Goal: Information Seeking & Learning: Learn about a topic

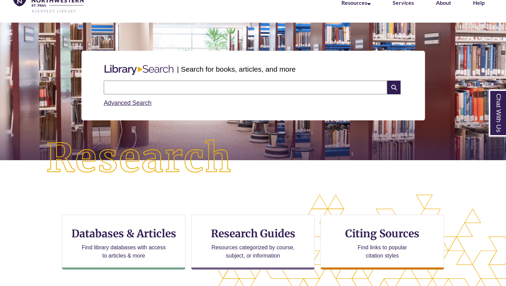
scroll to position [38, 0]
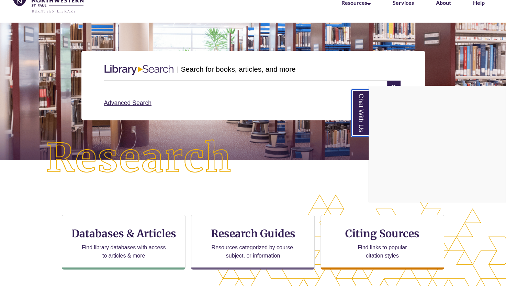
click at [359, 103] on link "Chat With Us" at bounding box center [360, 113] width 18 height 47
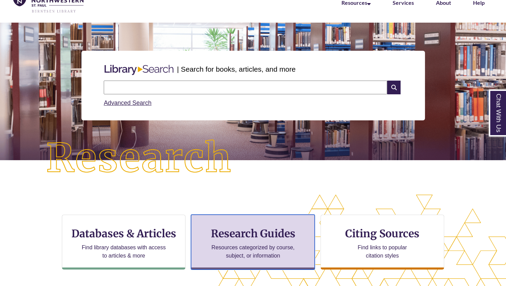
click at [250, 237] on h3 "Research Guides" at bounding box center [253, 233] width 112 height 13
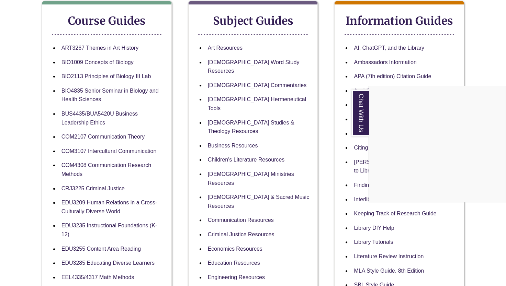
scroll to position [125, 0]
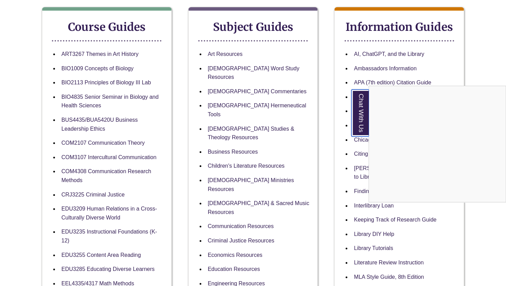
click at [358, 118] on link "Chat With Us" at bounding box center [360, 113] width 18 height 47
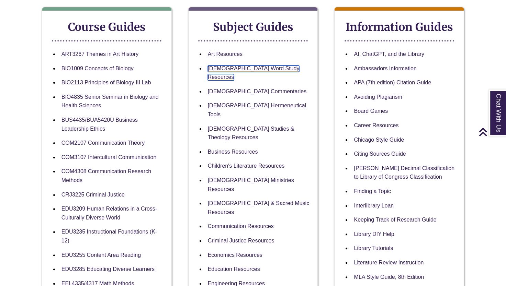
click at [250, 71] on link "[DEMOGRAPHIC_DATA] Word Study Resources" at bounding box center [254, 73] width 92 height 15
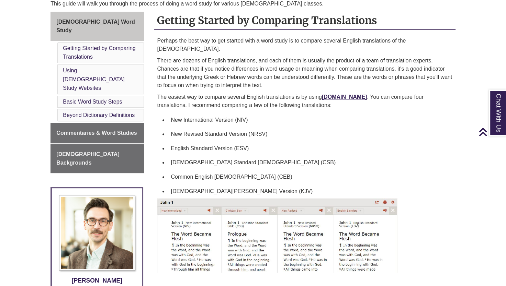
scroll to position [206, 0]
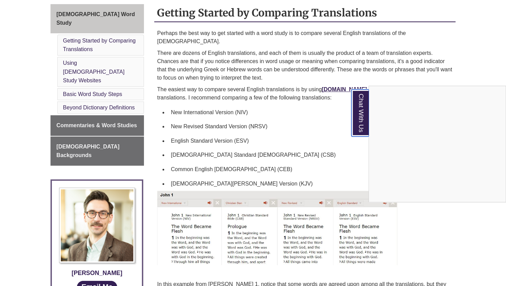
click at [359, 114] on link "Chat With Us" at bounding box center [360, 113] width 18 height 47
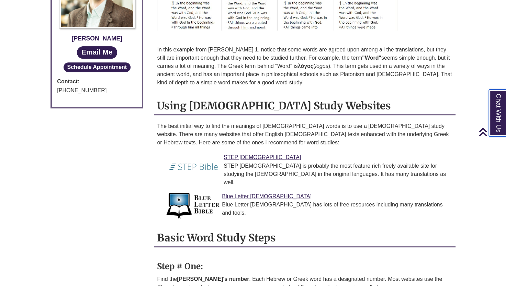
scroll to position [446, 0]
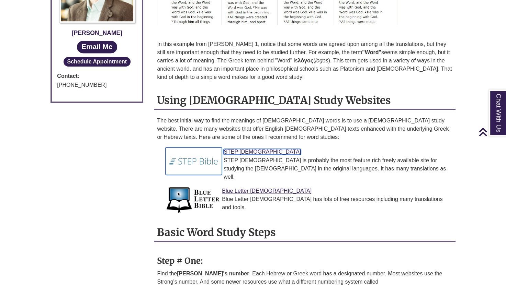
click at [242, 149] on link "STEP Bible" at bounding box center [262, 152] width 77 height 6
